Goal: Information Seeking & Learning: Understand process/instructions

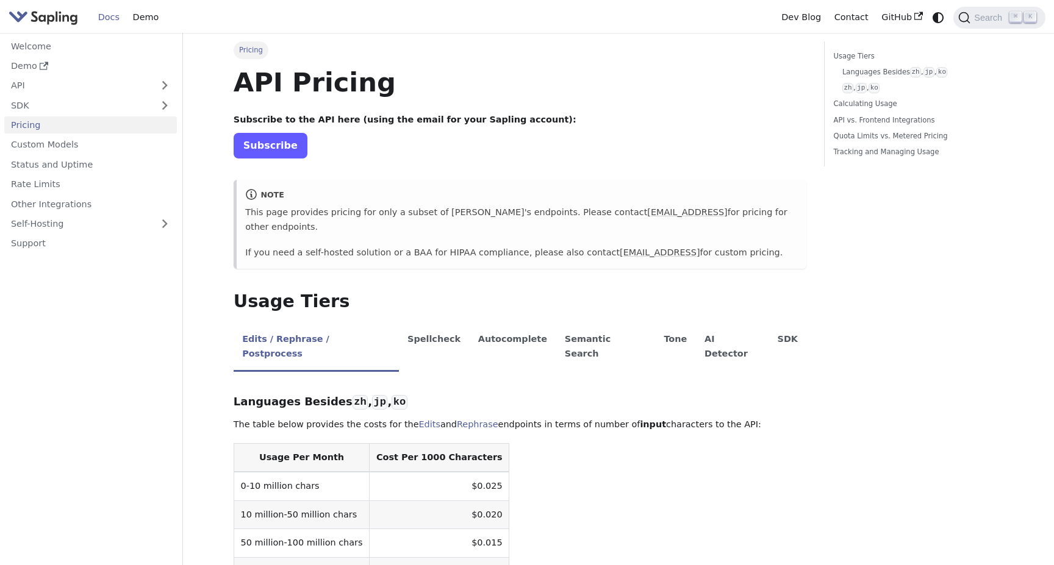
click at [279, 145] on link "Subscribe" at bounding box center [271, 145] width 74 height 25
click at [75, 123] on link "Pricing" at bounding box center [90, 125] width 173 height 18
click at [76, 97] on link "SDK" at bounding box center [78, 105] width 148 height 18
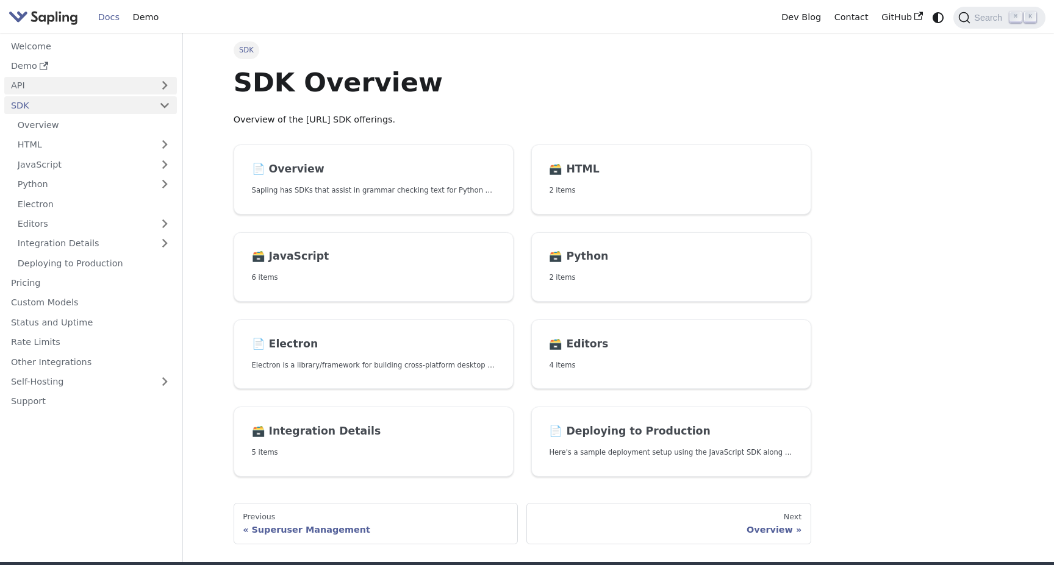
click at [76, 78] on link "API" at bounding box center [78, 86] width 148 height 18
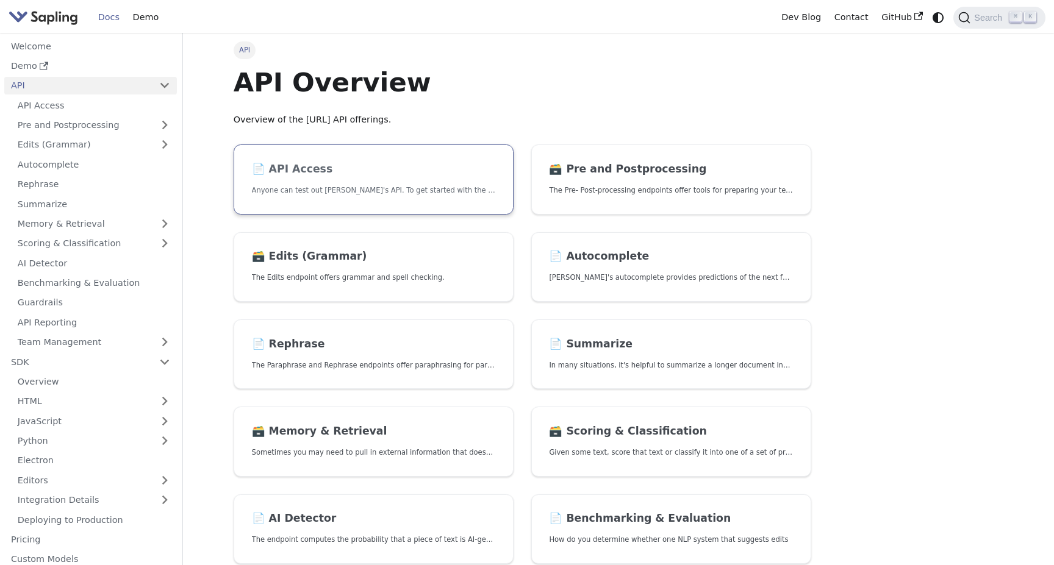
click at [320, 173] on h2 "📄️ API Access" at bounding box center [373, 169] width 243 height 13
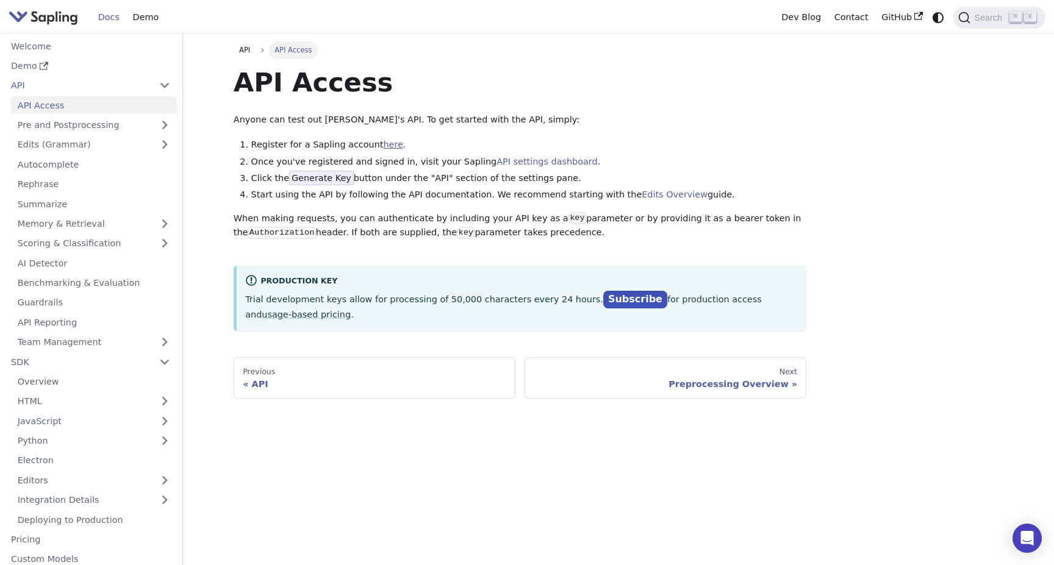
click at [383, 146] on link "here" at bounding box center [393, 145] width 20 height 10
click at [55, 22] on img "Main" at bounding box center [44, 18] width 70 height 18
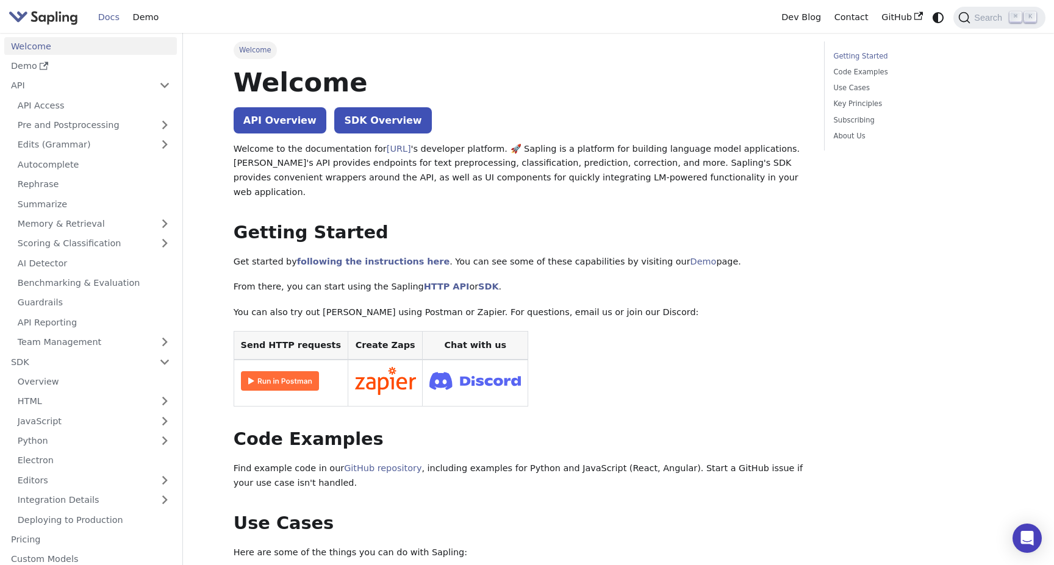
click at [46, 18] on img "Main" at bounding box center [44, 18] width 70 height 18
click at [62, 47] on link "Welcome" at bounding box center [90, 46] width 173 height 18
click at [145, 18] on link "Demo" at bounding box center [145, 17] width 39 height 19
click at [60, 80] on link "API" at bounding box center [78, 86] width 148 height 18
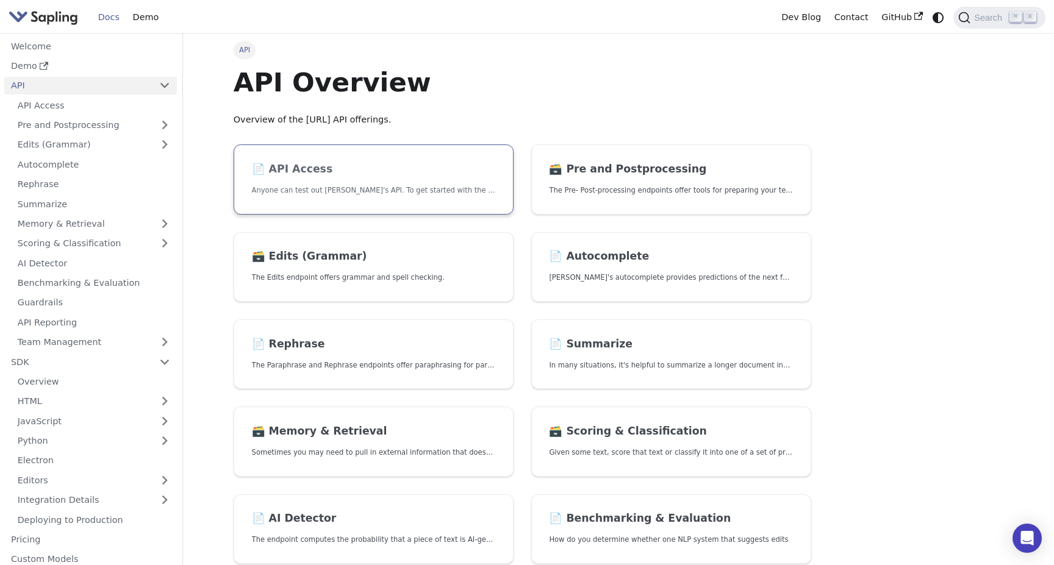
click at [300, 173] on h2 "📄️ API Access" at bounding box center [373, 169] width 243 height 13
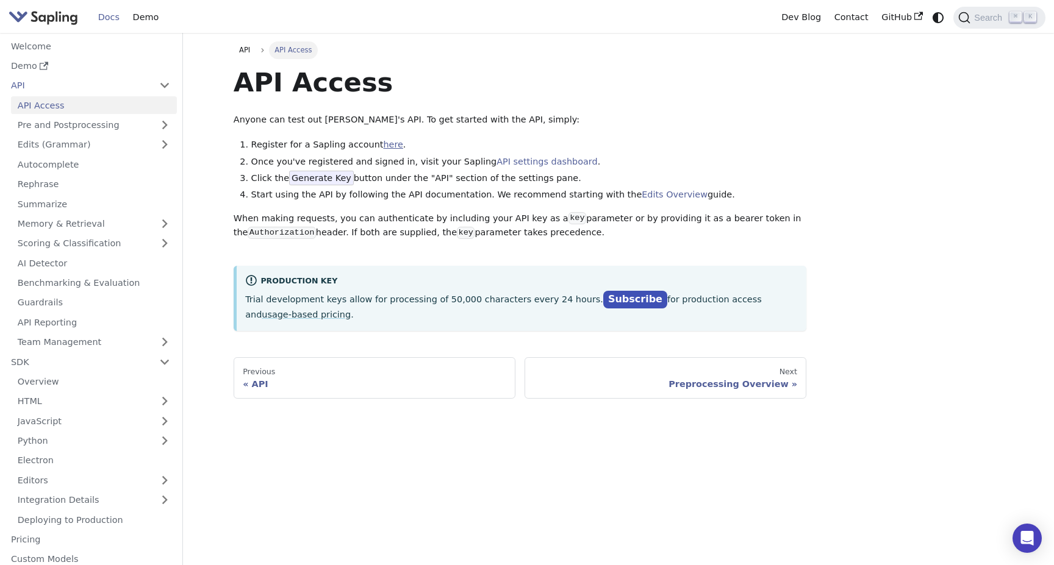
click at [386, 146] on link "here" at bounding box center [393, 145] width 20 height 10
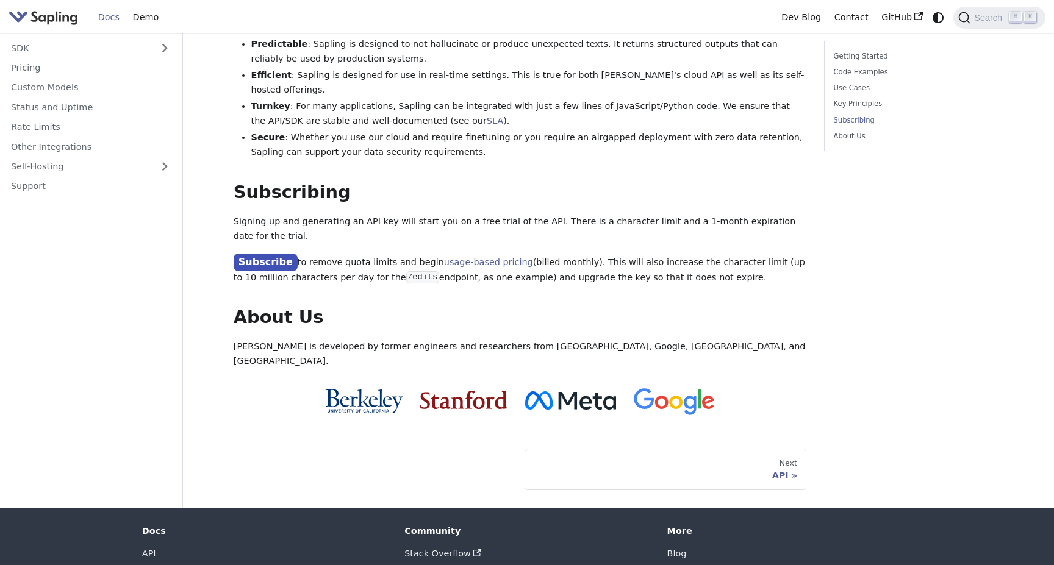
scroll to position [840, 0]
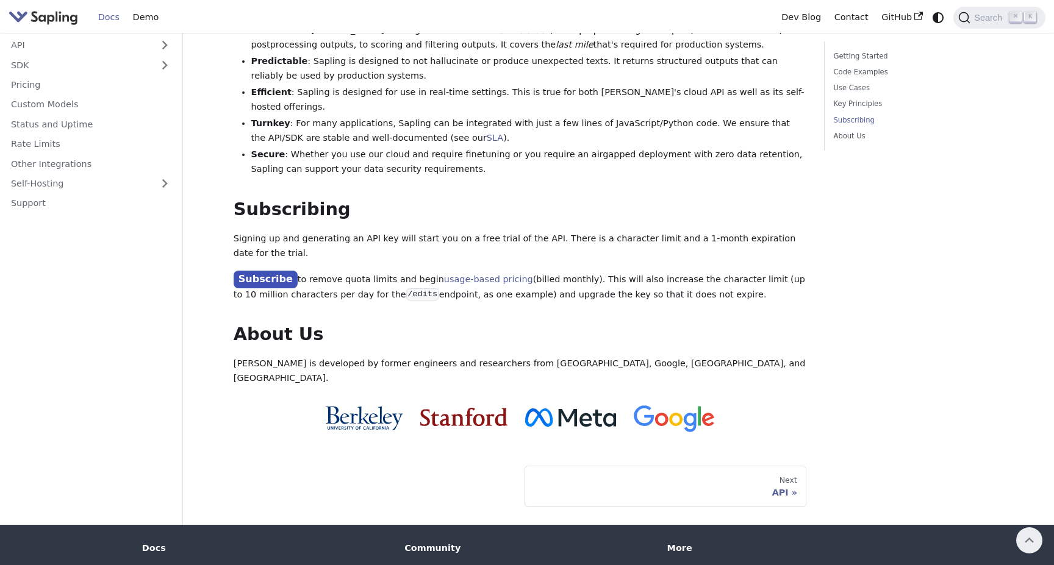
click at [397, 232] on p "Signing up and generating an API key will start you on a free trial of the API.…" at bounding box center [520, 246] width 573 height 29
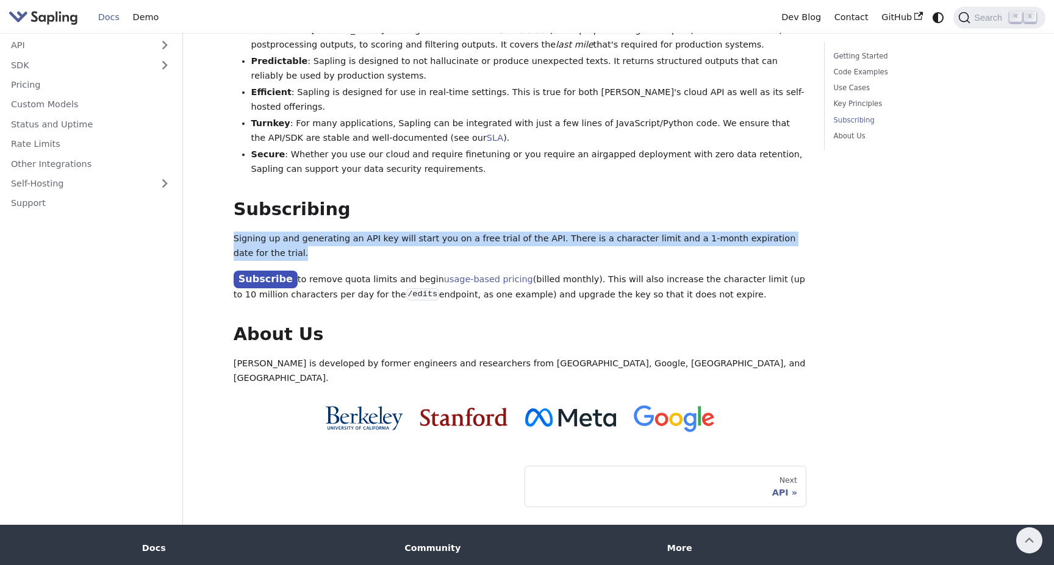
click at [397, 232] on p "Signing up and generating an API key will start you on a free trial of the API.…" at bounding box center [520, 246] width 573 height 29
click at [274, 271] on link "Subscribe" at bounding box center [266, 280] width 64 height 18
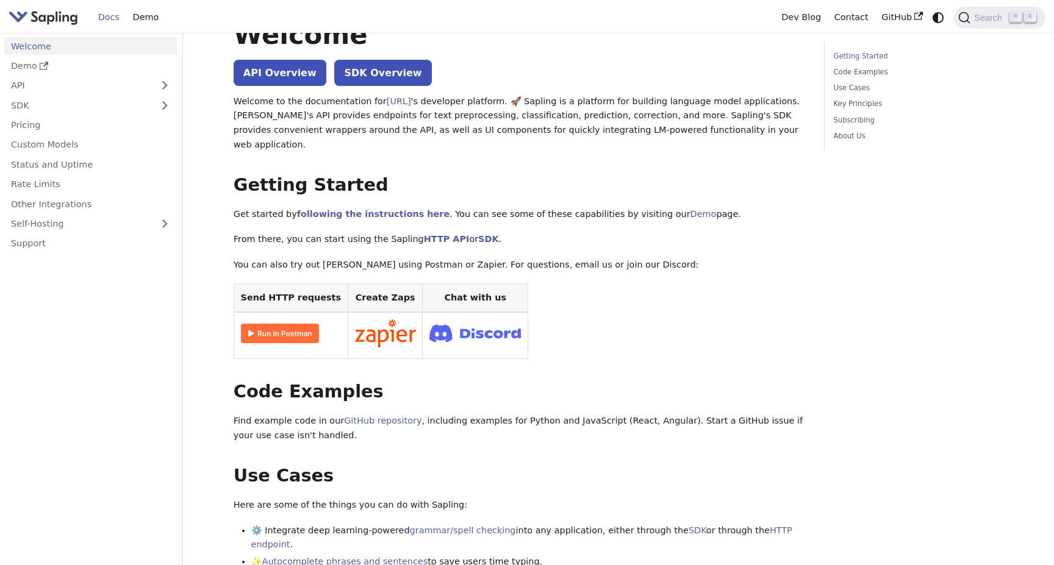
scroll to position [0, 0]
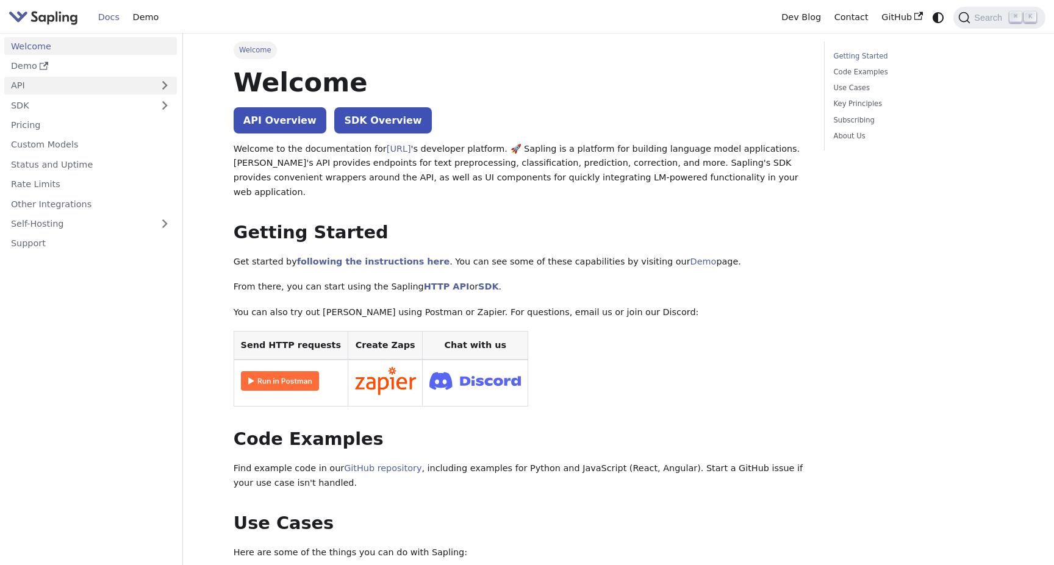
click at [73, 90] on link "API" at bounding box center [78, 86] width 148 height 18
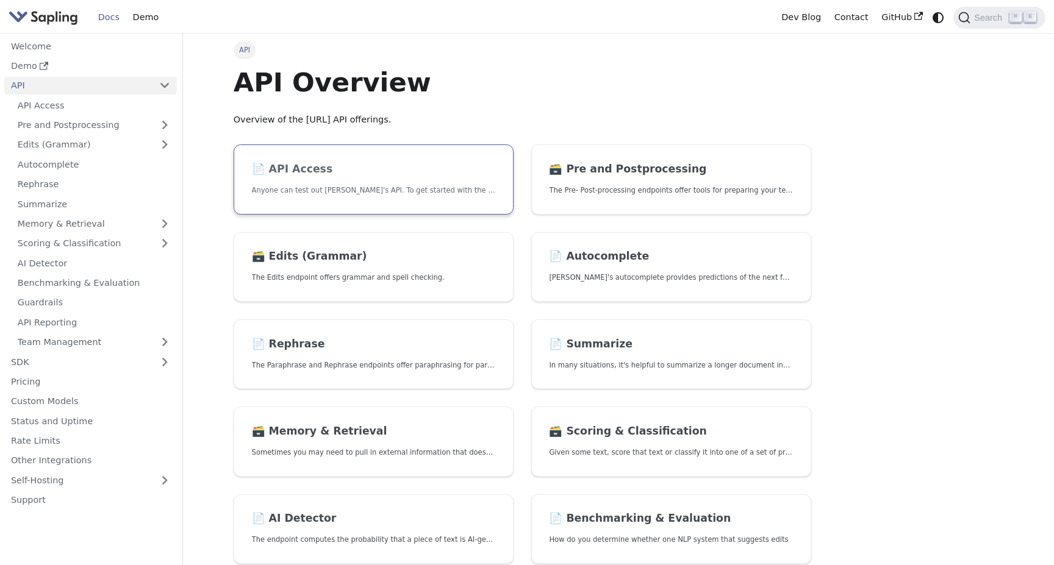
click at [346, 179] on link "📄️ API Access Anyone can test out [PERSON_NAME]'s API. To get started with the …" at bounding box center [374, 180] width 280 height 70
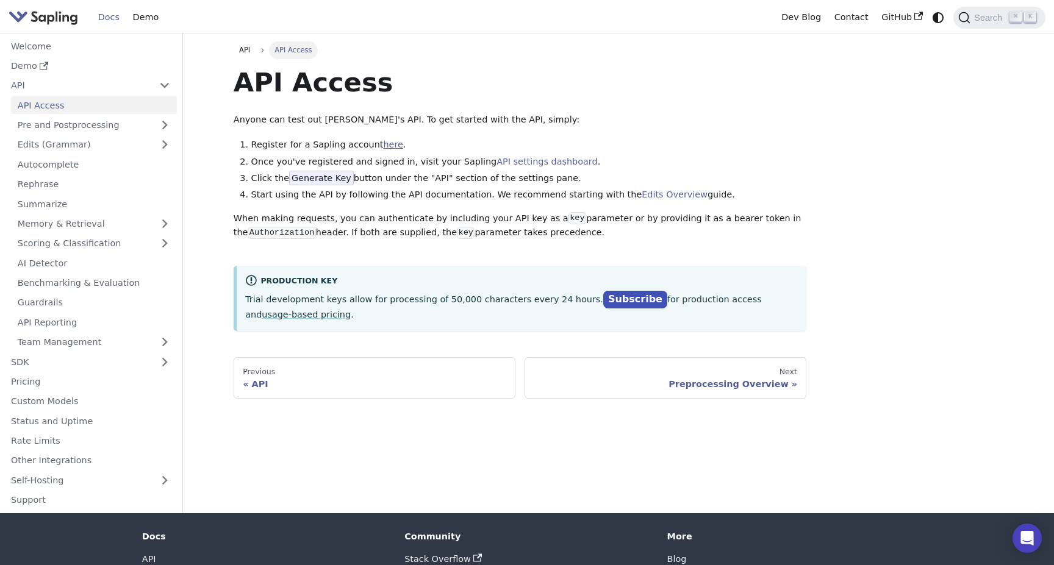
click at [383, 146] on link "here" at bounding box center [393, 145] width 20 height 10
